Goal: Task Accomplishment & Management: Manage account settings

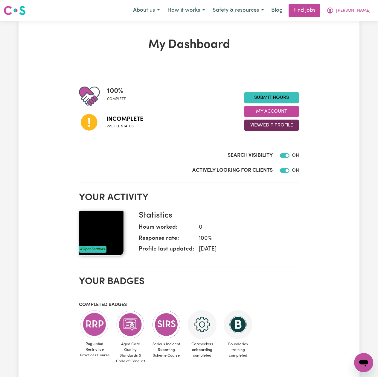
click at [273, 123] on button "View/Edit Profile" at bounding box center [271, 124] width 55 height 11
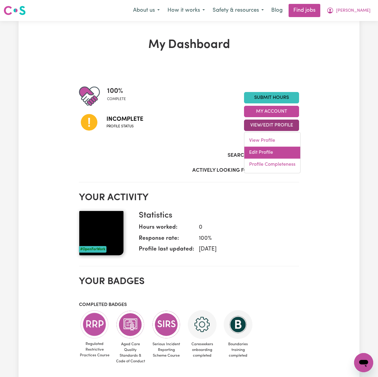
click at [257, 155] on link "Edit Profile" at bounding box center [273, 152] width 56 height 12
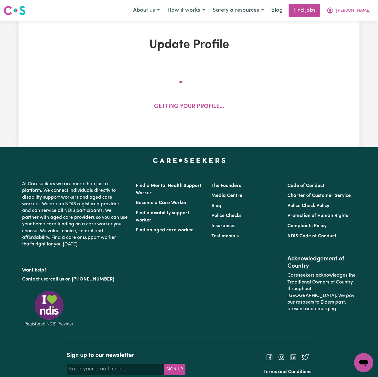
select select "[DEMOGRAPHIC_DATA]"
select select "Australian PR"
select select "Studying a healthcare related degree or qualification"
select select "42"
select select "50"
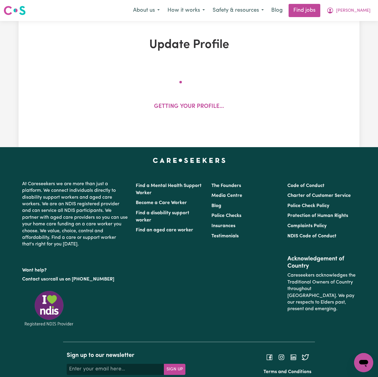
select select "60"
select select "70"
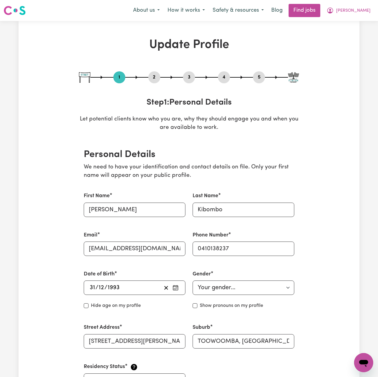
click at [154, 76] on button "2" at bounding box center [155, 77] width 12 height 8
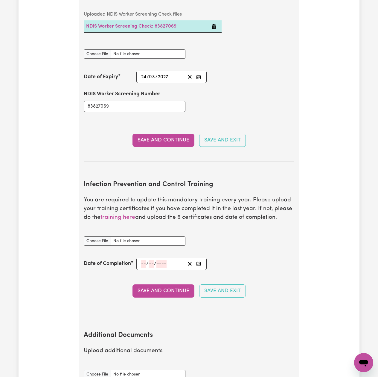
click at [121, 189] on h2 "Infection Prevention and Control Training" at bounding box center [189, 185] width 211 height 8
copy h2 "Infection Prevention and Control Training"
click at [199, 266] on icon "Enter the Date of Completion of your Infection Prevention and Control Training" at bounding box center [198, 263] width 5 height 5
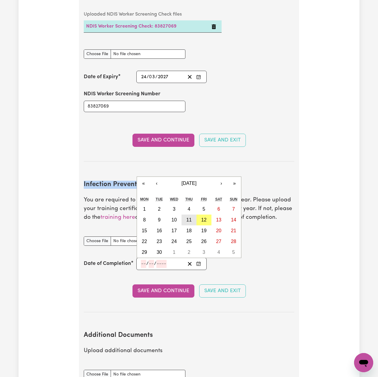
click at [189, 222] on abbr "11" at bounding box center [189, 219] width 5 height 5
type input "[DATE]"
type input "11"
type input "9"
type input "2025"
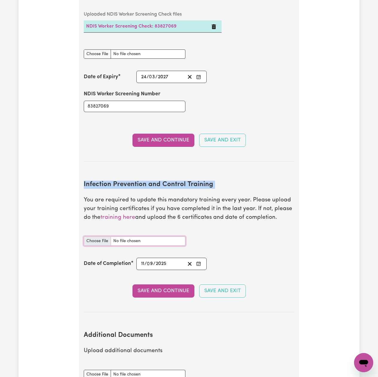
click at [95, 244] on input "Infection Prevention and Control Training document" at bounding box center [135, 240] width 102 height 9
type input "C:\fakepath\[PERSON_NAME] Infection Prevention and Control Training.pdf"
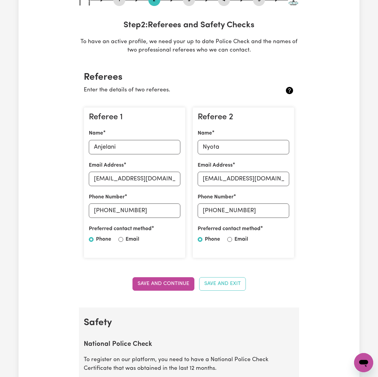
scroll to position [0, 0]
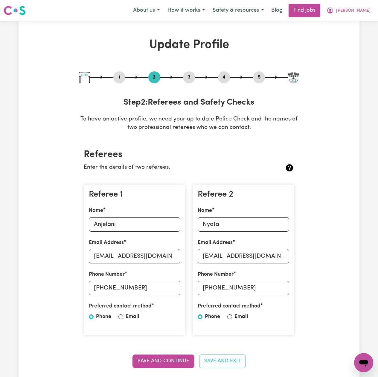
click at [188, 75] on button "3" at bounding box center [189, 77] width 12 height 8
select select "2020"
select select "2022"
select select "2023"
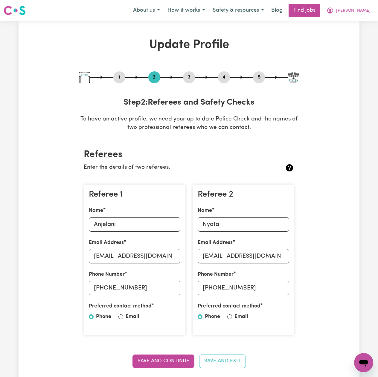
select select "Certificate III (Individual Support)"
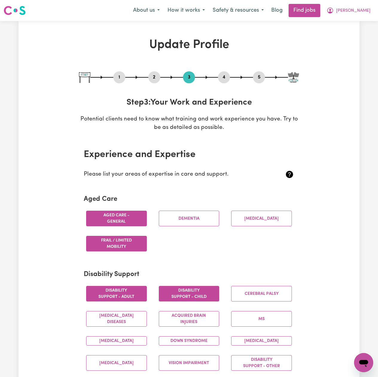
click at [226, 76] on button "4" at bounding box center [224, 77] width 12 height 8
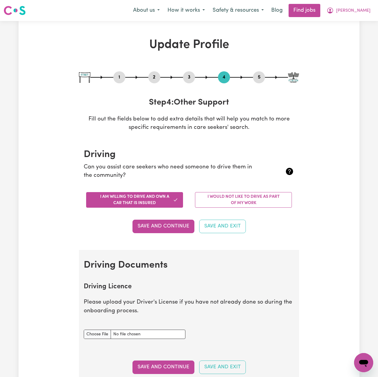
click at [259, 77] on button "5" at bounding box center [259, 77] width 12 height 8
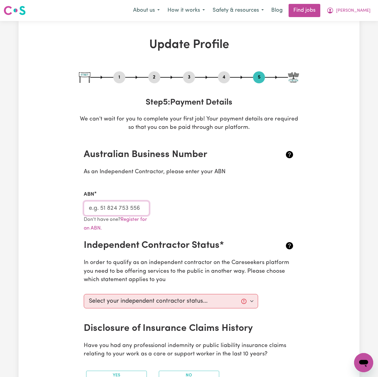
click at [125, 212] on input "ABN" at bounding box center [117, 208] width 66 height 14
click at [118, 72] on div "1" at bounding box center [119, 77] width 12 height 12
click at [119, 74] on button "1" at bounding box center [119, 77] width 12 height 8
select select "[DEMOGRAPHIC_DATA]"
select select "Australian PR"
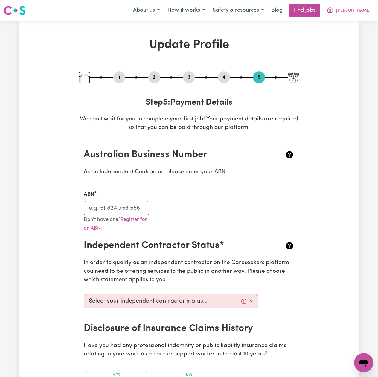
select select "Studying a healthcare related degree or qualification"
select select "42"
select select "50"
select select "60"
select select "70"
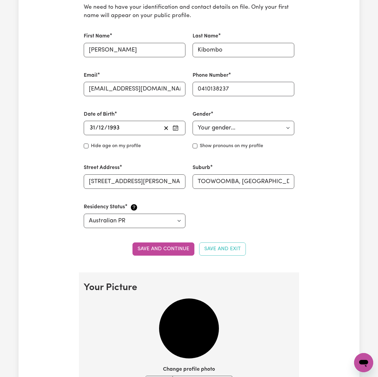
scroll to position [319, 0]
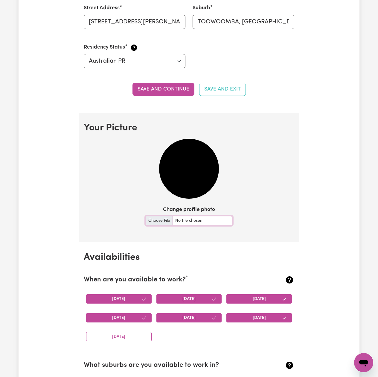
click at [150, 221] on input "Change profile photo" at bounding box center [189, 220] width 87 height 9
type input "C:\fakepath\[PERSON_NAME] prof pict.jpeg"
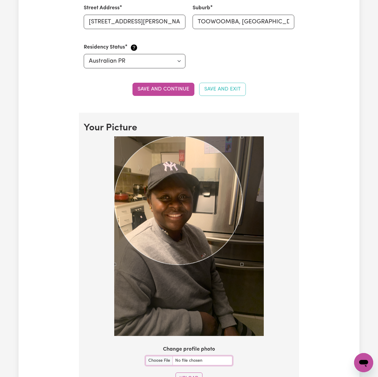
click at [242, 314] on div at bounding box center [189, 236] width 150 height 200
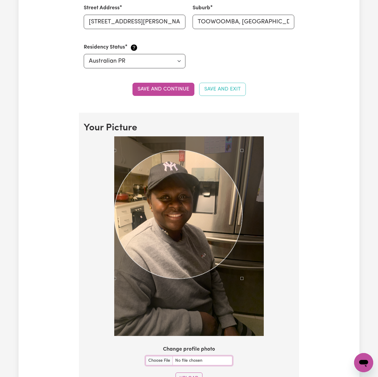
click at [172, 213] on div "Use the arrow keys to move the crop selection area" at bounding box center [178, 214] width 128 height 128
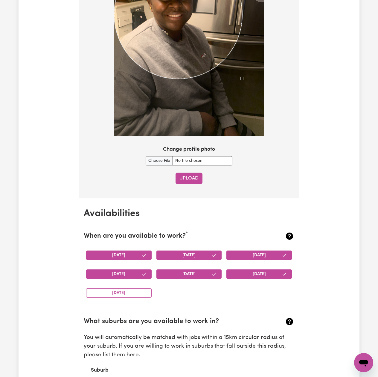
click at [192, 178] on button "Upload" at bounding box center [189, 177] width 27 height 11
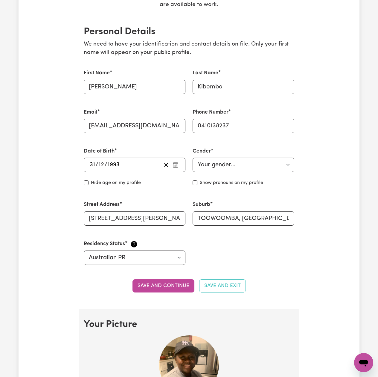
scroll to position [0, 0]
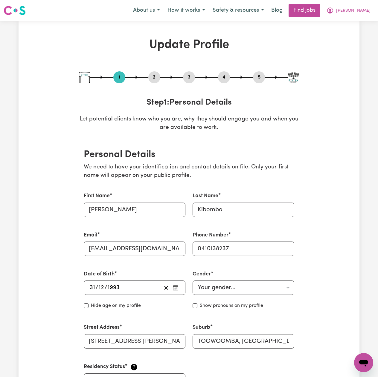
click at [263, 73] on button "5" at bounding box center [259, 77] width 12 height 8
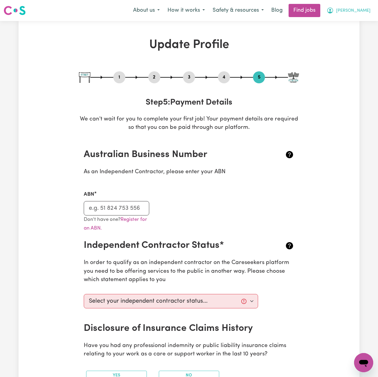
click at [358, 16] on button "[PERSON_NAME]" at bounding box center [349, 10] width 52 height 13
click at [355, 51] on link "Logout" at bounding box center [350, 45] width 47 height 11
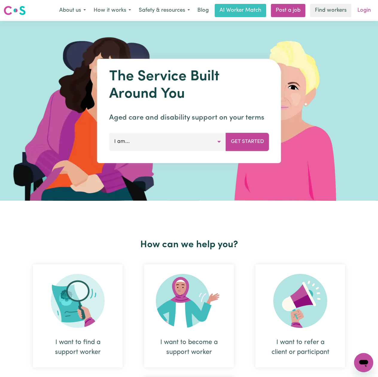
click at [360, 16] on link "Login" at bounding box center [364, 10] width 21 height 13
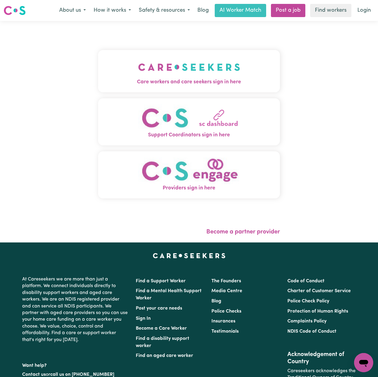
click at [124, 75] on button "Care workers and care seekers sign in here" at bounding box center [189, 71] width 182 height 42
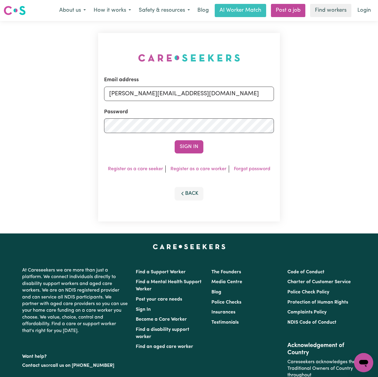
click at [168, 109] on div "Password" at bounding box center [189, 120] width 170 height 25
click at [159, 98] on input "[PERSON_NAME][EMAIL_ADDRESS][DOMAIN_NAME]" at bounding box center [189, 94] width 170 height 14
drag, startPoint x: 141, startPoint y: 92, endPoint x: 271, endPoint y: 108, distance: 130.3
click at [271, 108] on form "Email address Superuser~[EMAIL_ADDRESS][DOMAIN_NAME] Password Sign In" at bounding box center [189, 114] width 170 height 77
type input "Superuser~[EMAIL_ADDRESS][DOMAIN_NAME]"
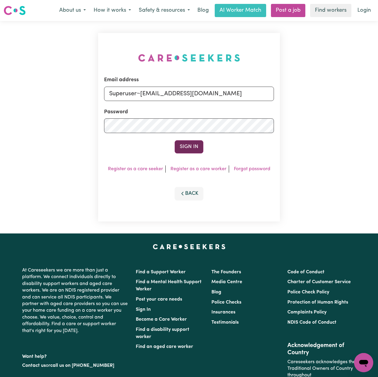
click at [186, 142] on button "Sign In" at bounding box center [189, 146] width 29 height 13
